Goal: Information Seeking & Learning: Learn about a topic

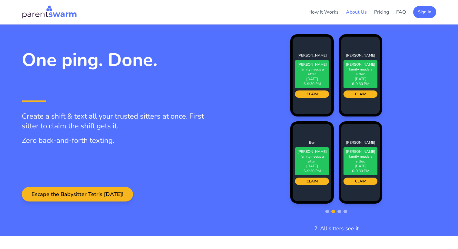
click at [350, 14] on link "About Us" at bounding box center [356, 12] width 21 height 7
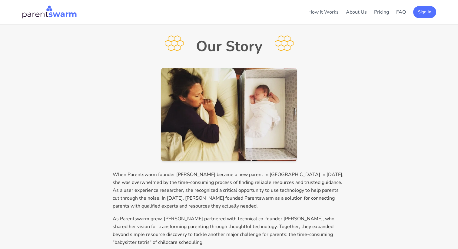
click at [320, 7] on ul "How It Works About Us Pricing FAQ Sign In" at bounding box center [372, 12] width 128 height 12
click at [319, 14] on link "How It Works" at bounding box center [323, 12] width 30 height 7
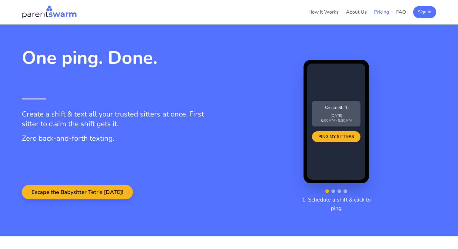
click at [378, 15] on link "Pricing" at bounding box center [381, 12] width 15 height 7
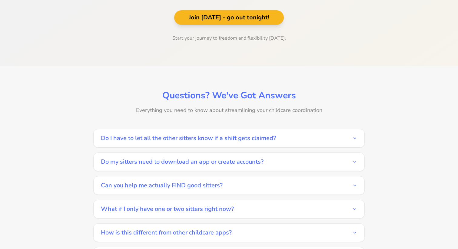
scroll to position [1028, 0]
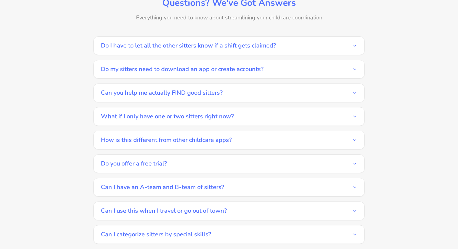
click at [194, 155] on button "Do you offer a free trial?" at bounding box center [229, 164] width 256 height 18
